Goal: Task Accomplishment & Management: Use online tool/utility

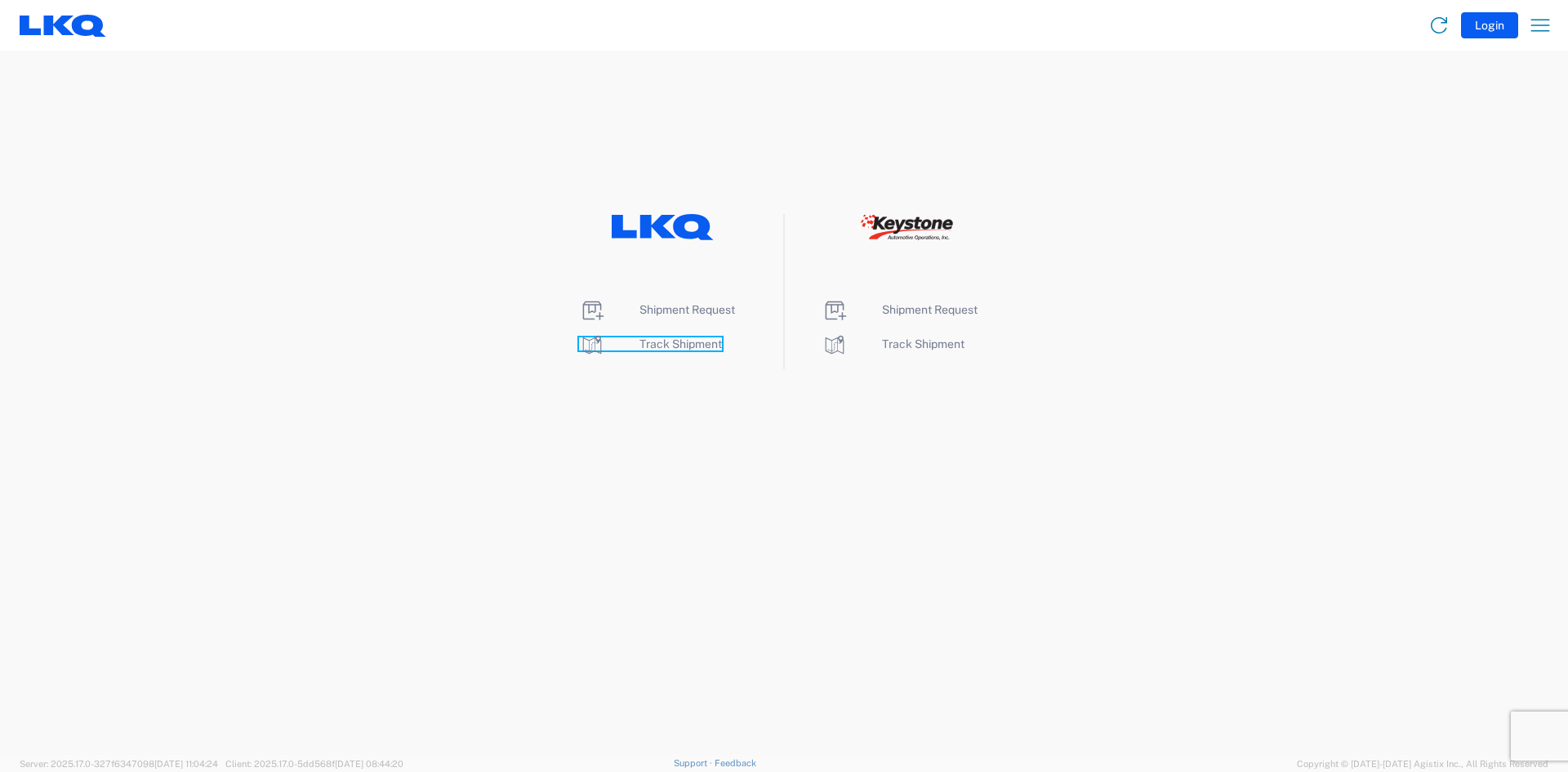
click at [661, 344] on span "Track Shipment" at bounding box center [680, 343] width 82 height 13
click at [701, 310] on span "Shipment Request" at bounding box center [687, 309] width 95 height 13
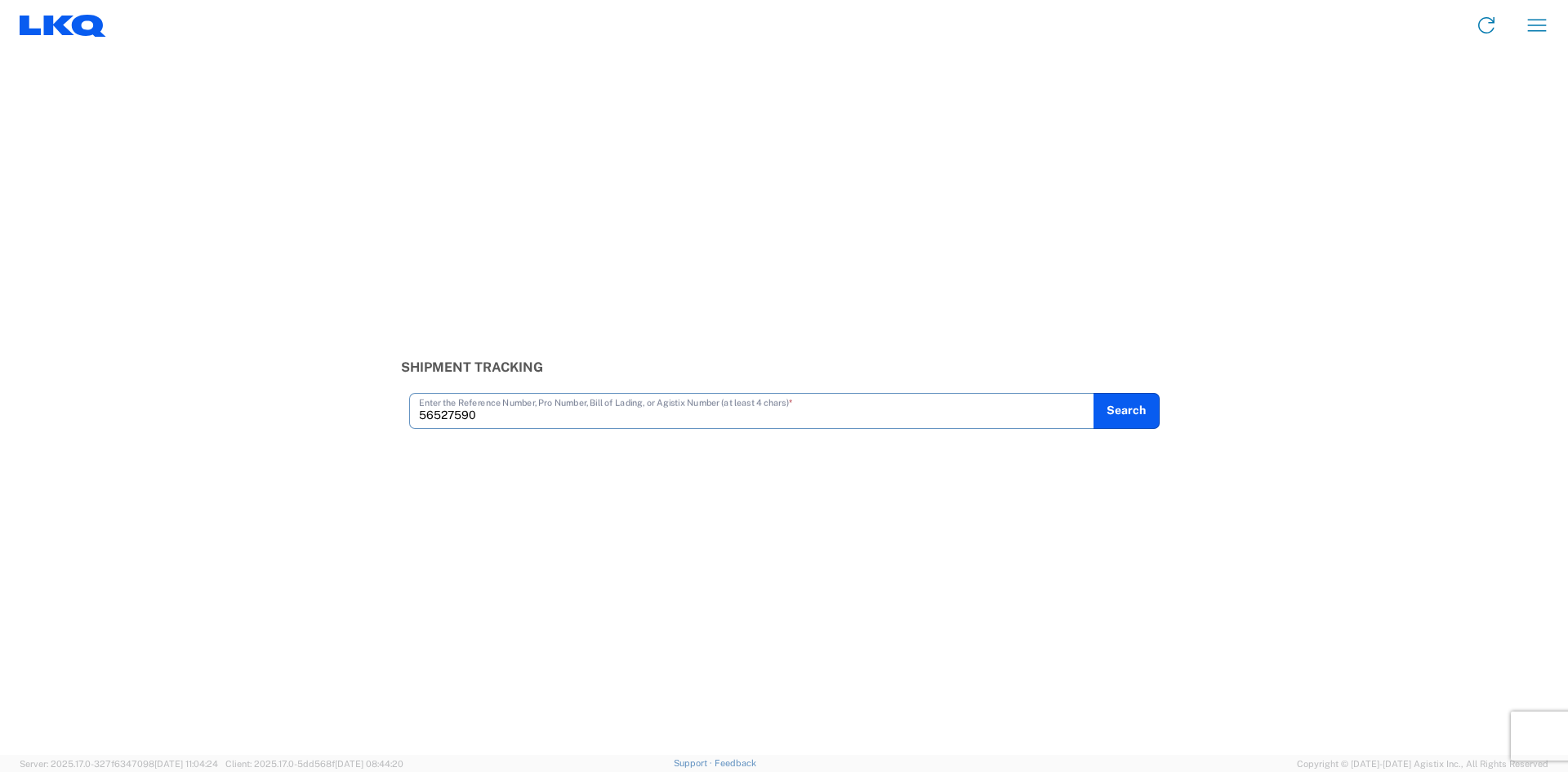
type input "56527590"
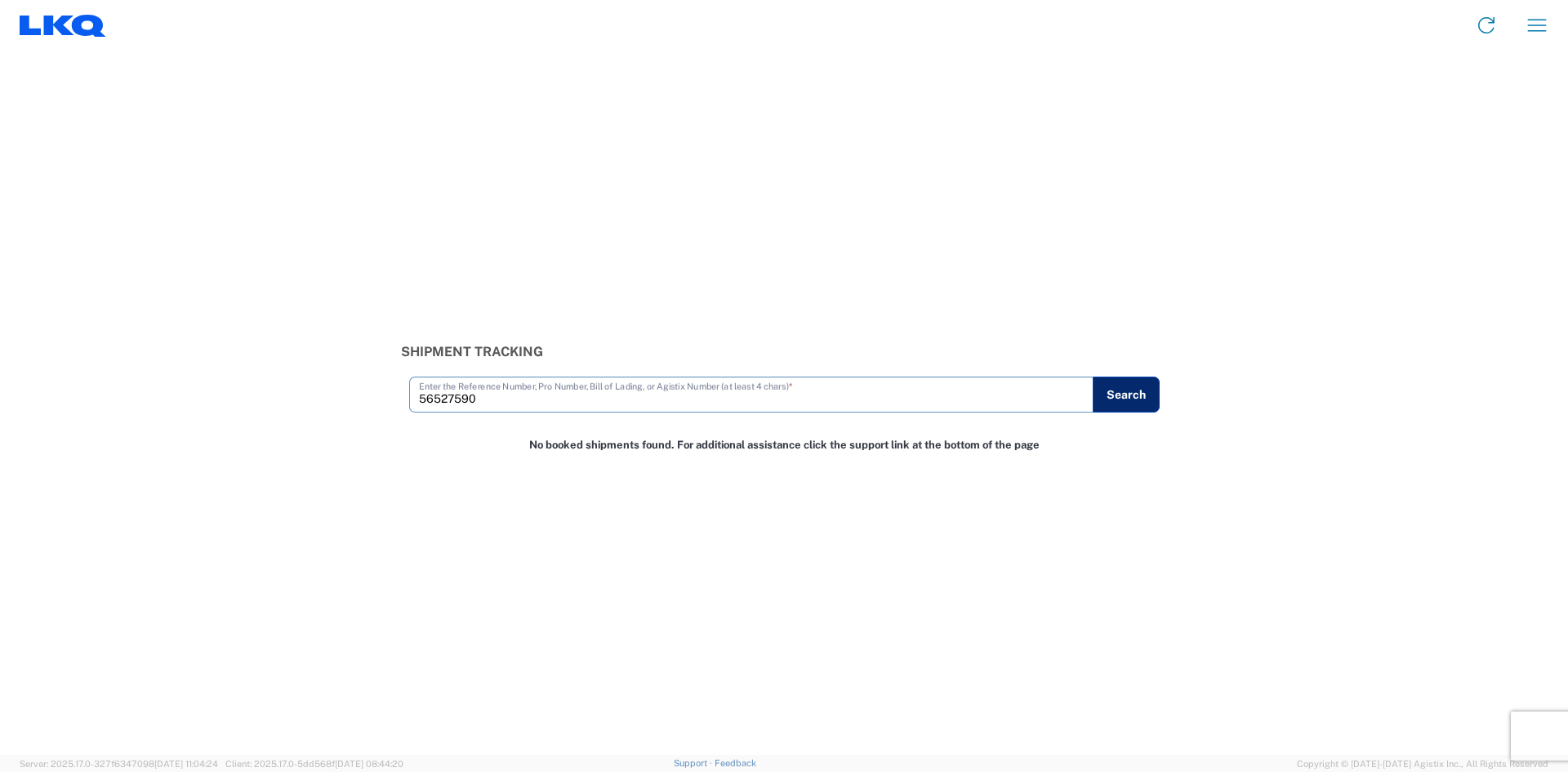
click at [1128, 394] on button "Search" at bounding box center [1127, 394] width 67 height 36
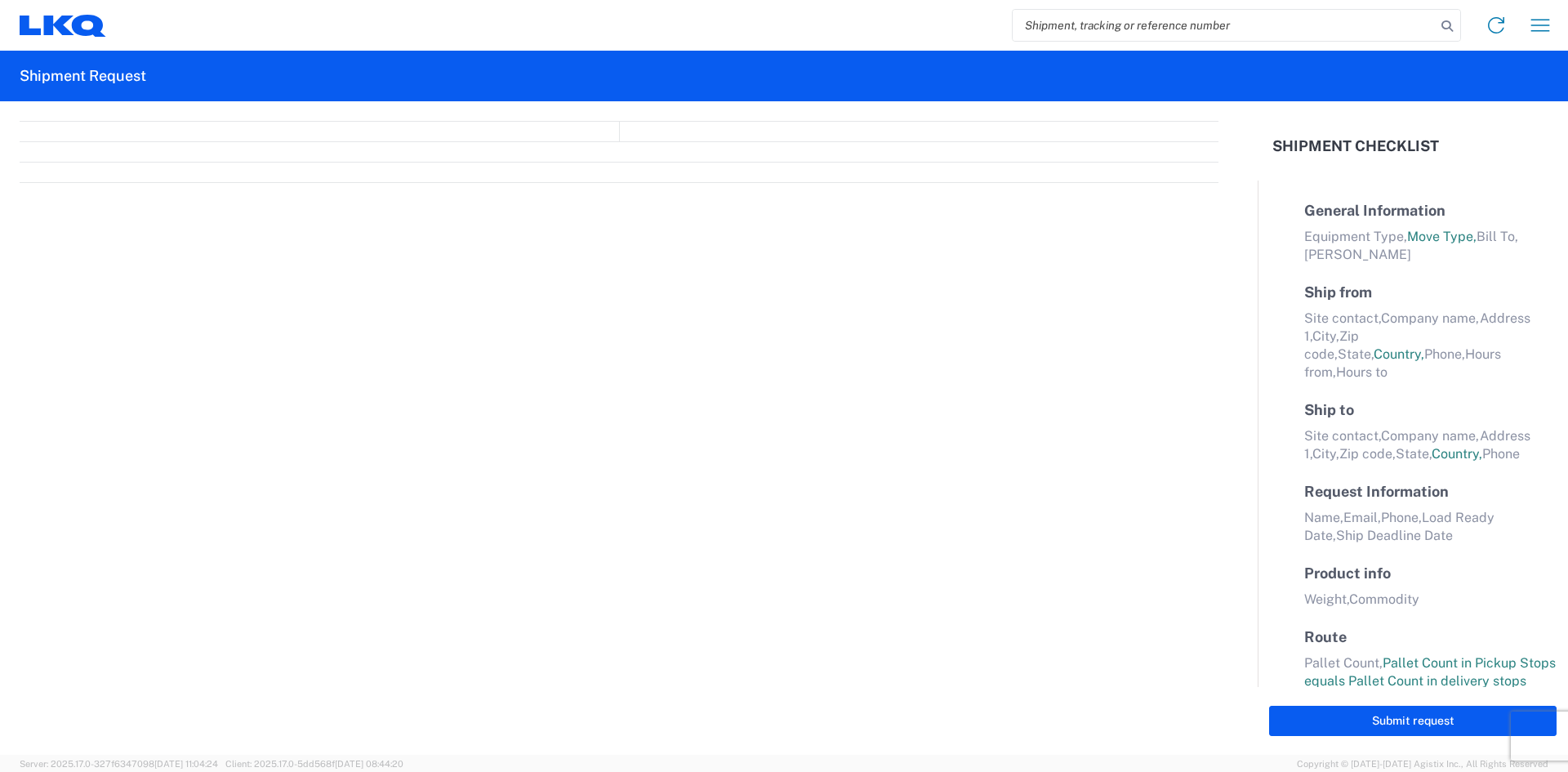
select select "FULL"
select select "LBS"
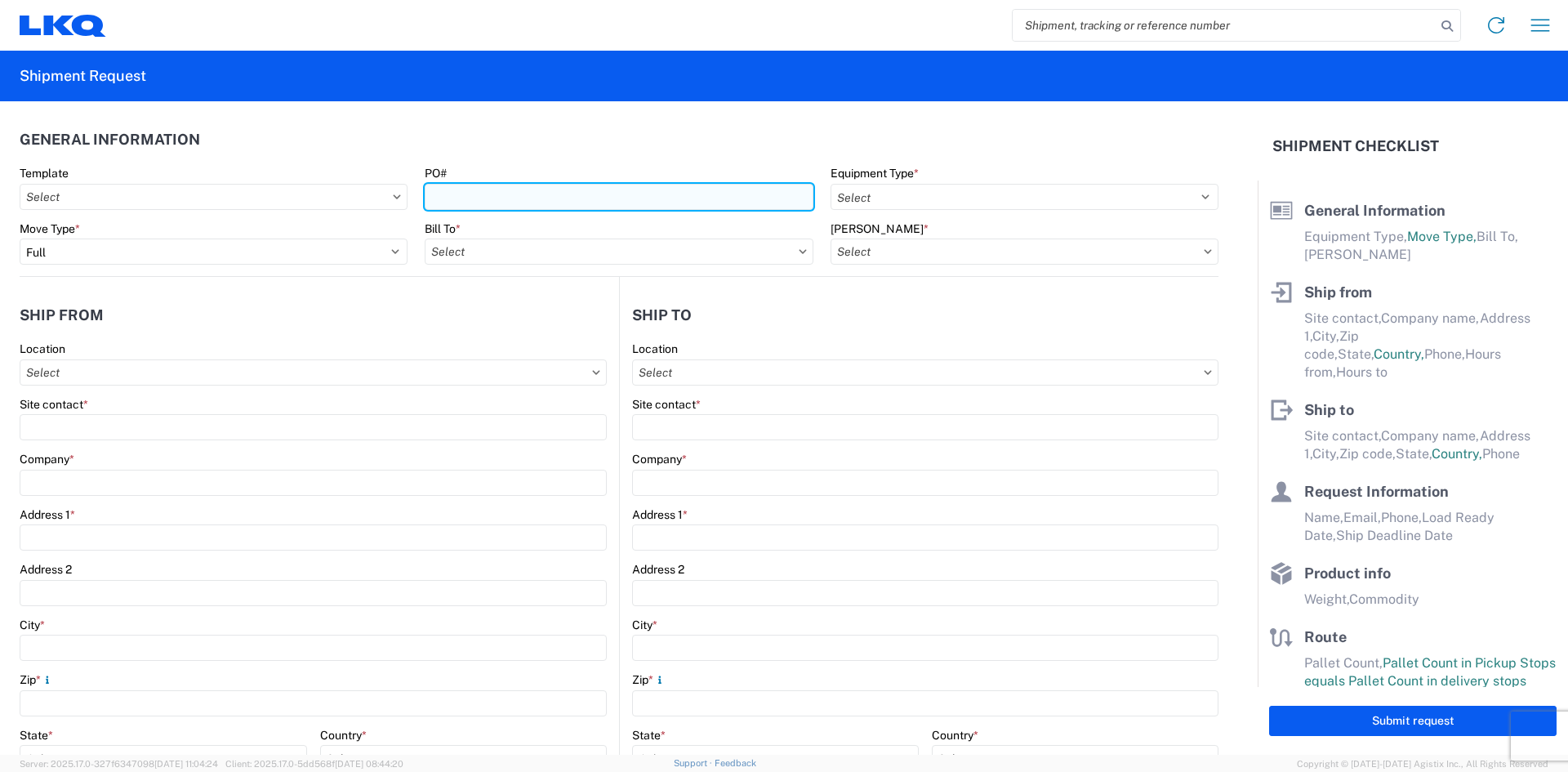
click at [495, 201] on input "PO#" at bounding box center [618, 196] width 388 height 26
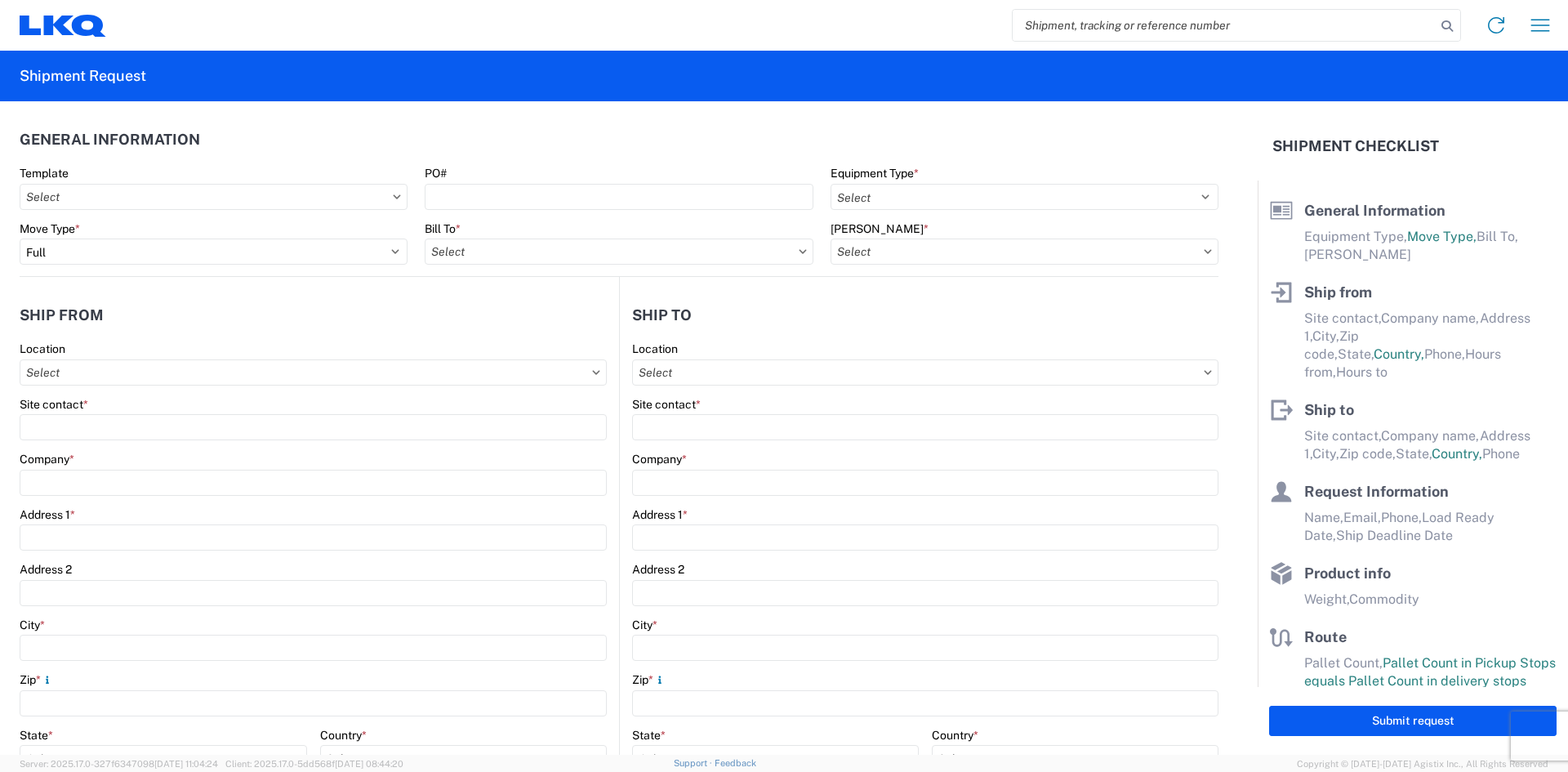
click at [1087, 17] on input "search" at bounding box center [1224, 25] width 423 height 31
type input "56527590"
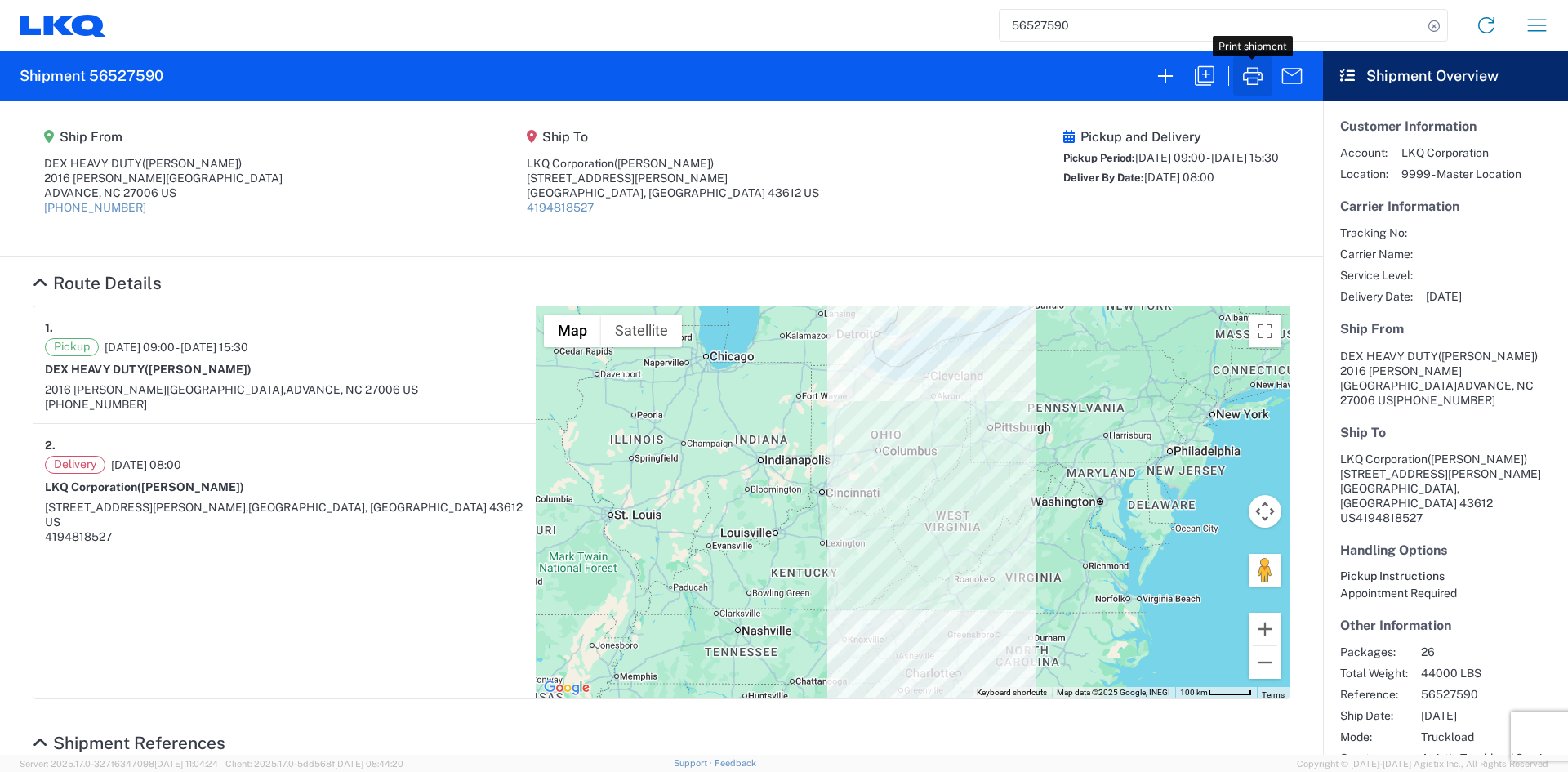
click at [1250, 75] on icon "button" at bounding box center [1253, 75] width 26 height 26
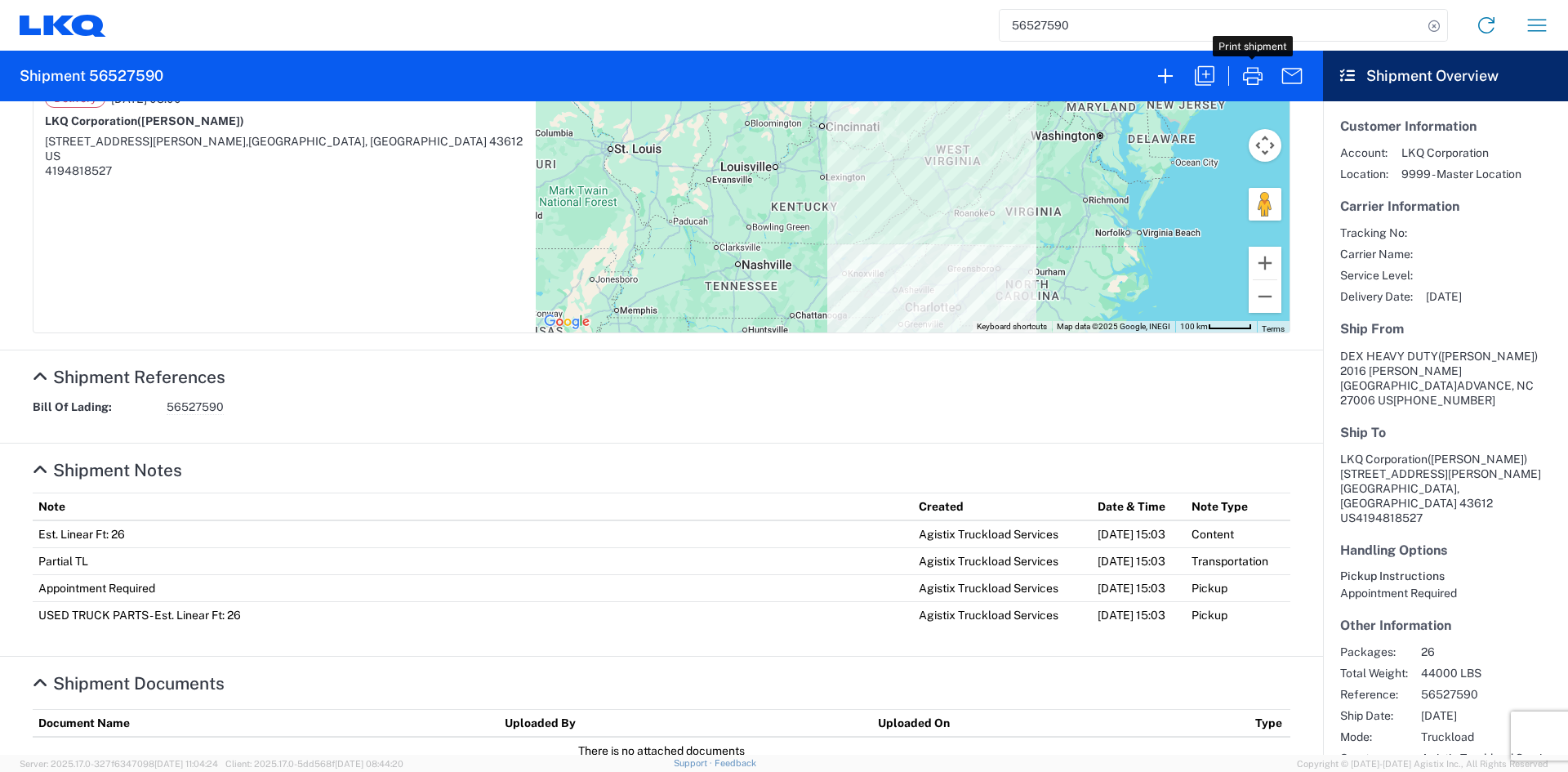
scroll to position [402, 0]
